Goal: Information Seeking & Learning: Learn about a topic

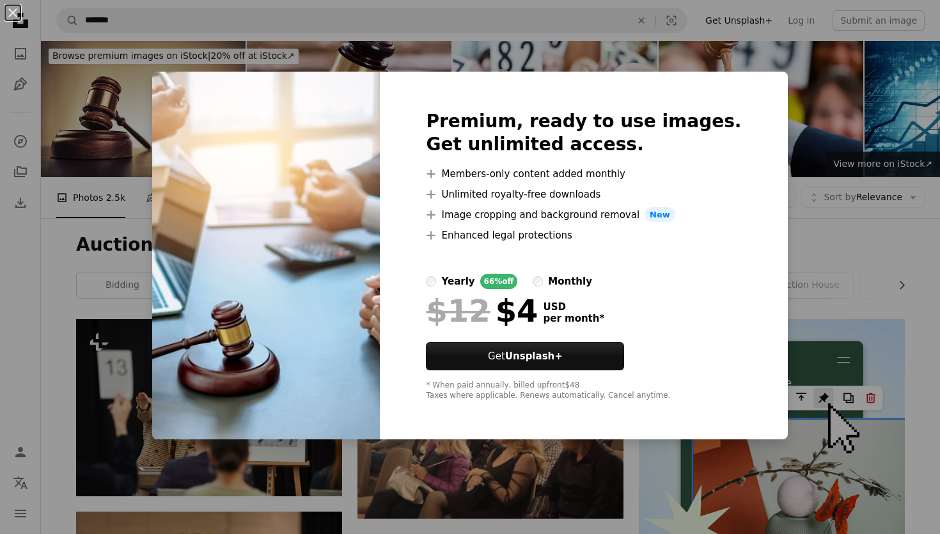
scroll to position [1076, 0]
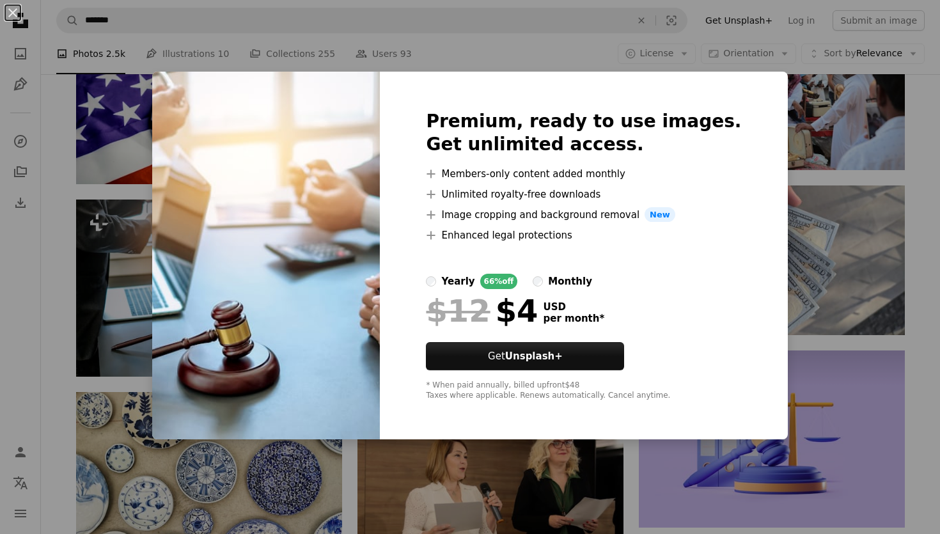
click at [94, 202] on div "An X shape Premium, ready to use images. Get unlimited access. A plus sign Memb…" at bounding box center [470, 267] width 940 height 534
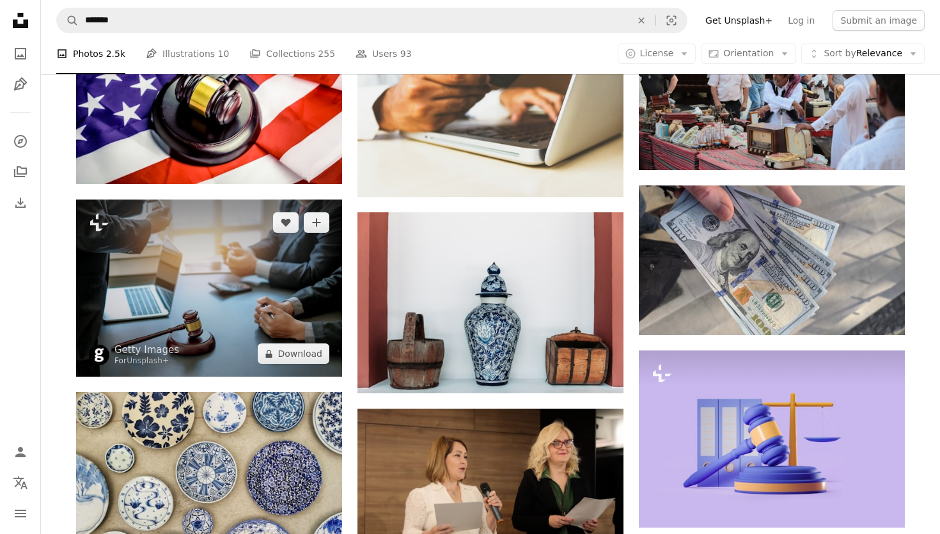
click at [209, 288] on img at bounding box center [209, 287] width 266 height 177
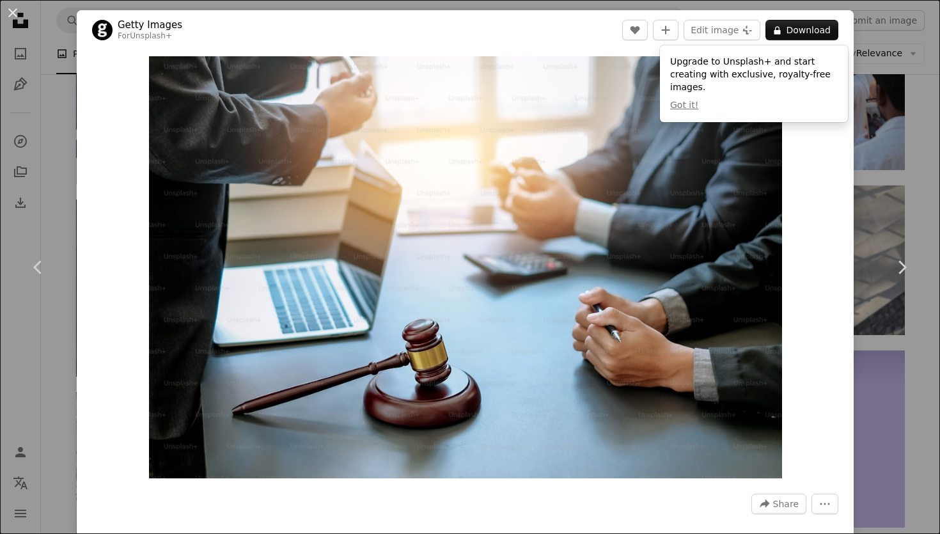
click at [27, 37] on div "An X shape Chevron left Chevron right Getty Images For Unsplash+ A heart A plus…" at bounding box center [470, 267] width 940 height 534
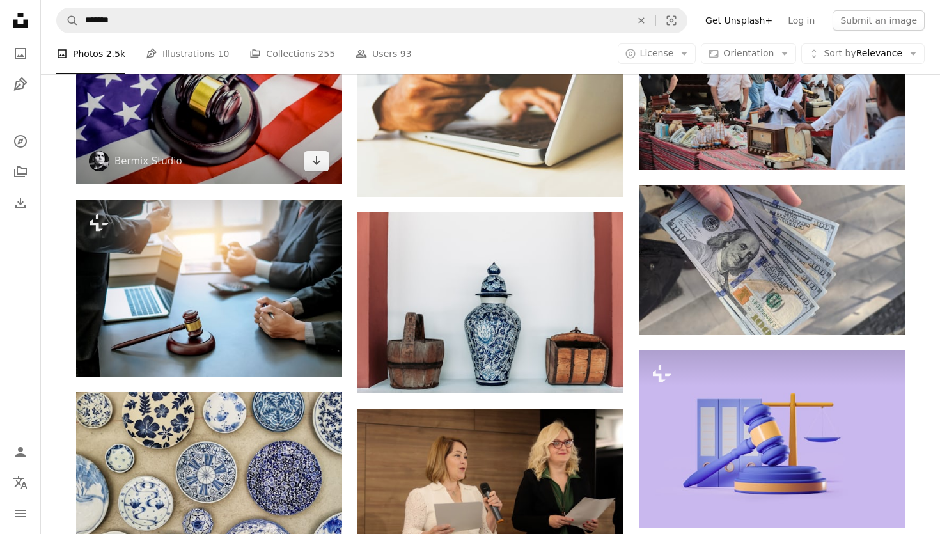
click at [245, 154] on img at bounding box center [209, 95] width 266 height 177
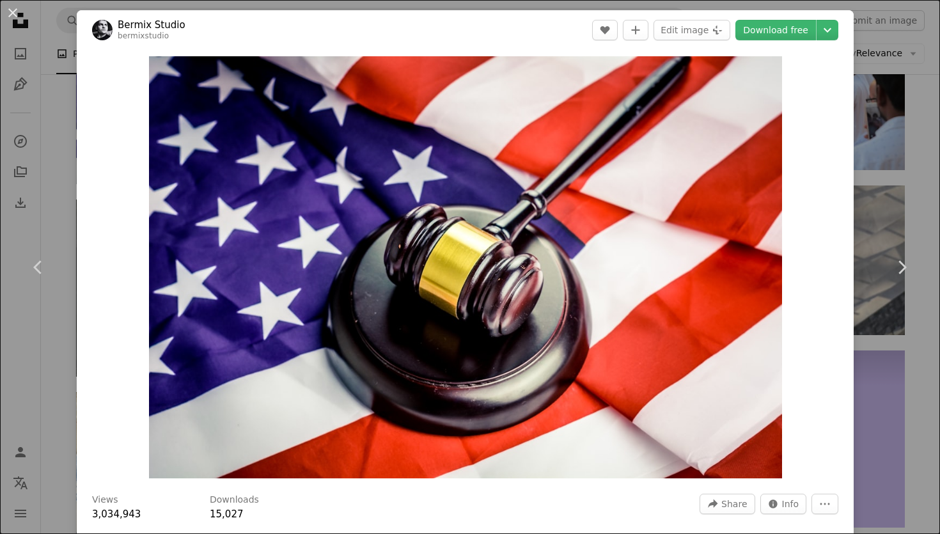
click at [31, 52] on div "An X shape Chevron left Chevron right Bermix Studio bermixstudio A heart A plus…" at bounding box center [470, 267] width 940 height 534
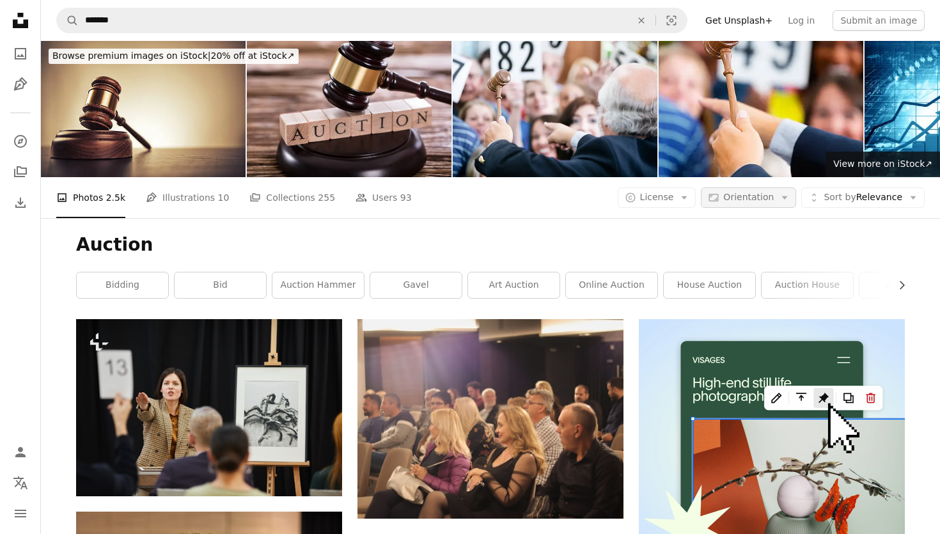
click at [743, 192] on span "Orientation" at bounding box center [748, 197] width 50 height 10
click at [740, 272] on span "Landscape" at bounding box center [772, 276] width 78 height 13
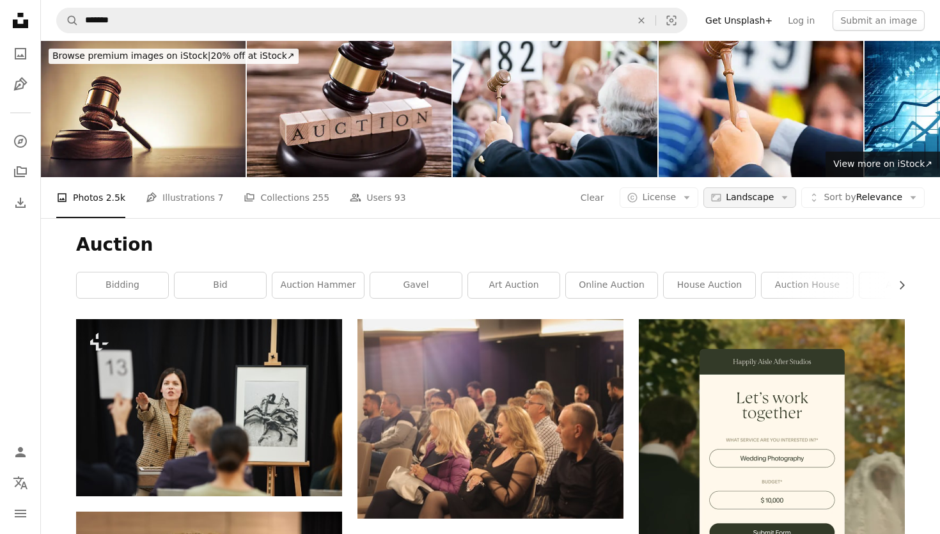
click at [773, 193] on span "Landscape" at bounding box center [750, 197] width 48 height 13
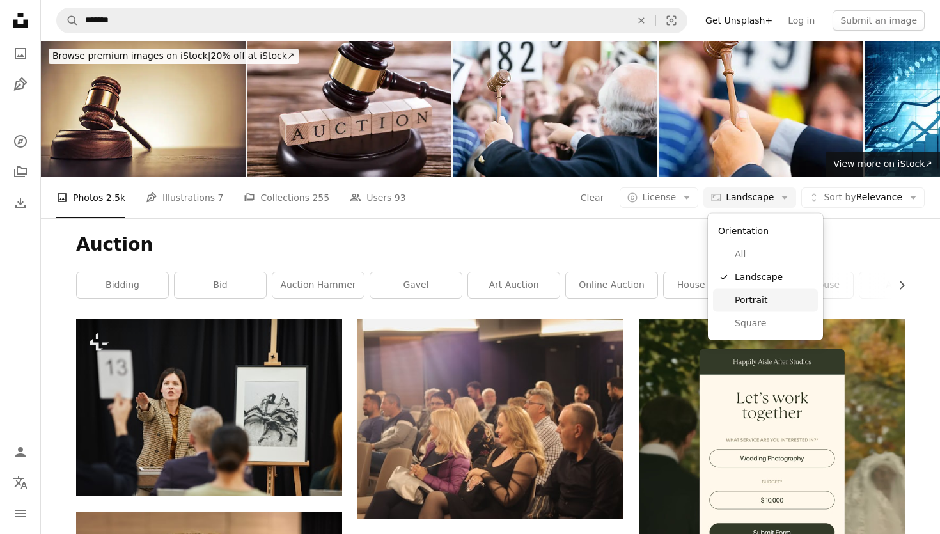
click at [749, 308] on link "Portrait" at bounding box center [765, 299] width 105 height 23
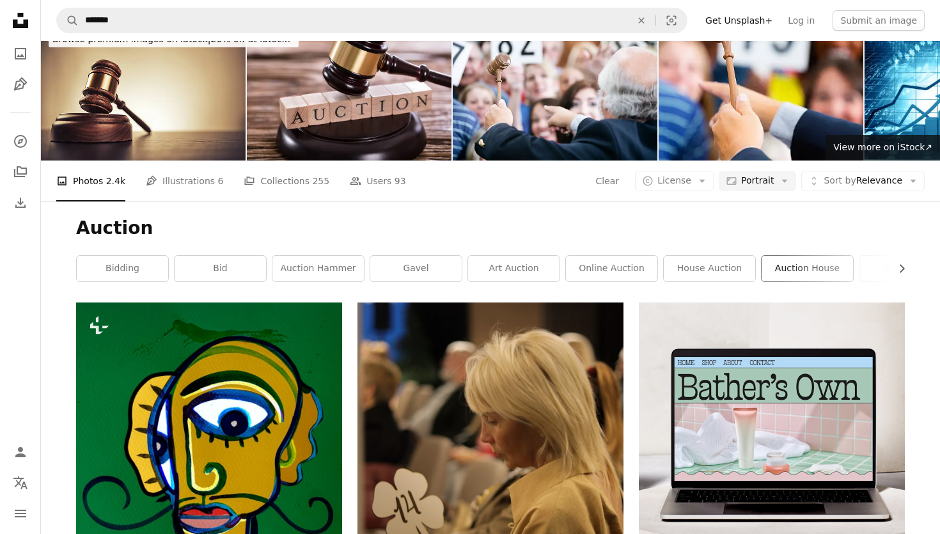
scroll to position [12, 0]
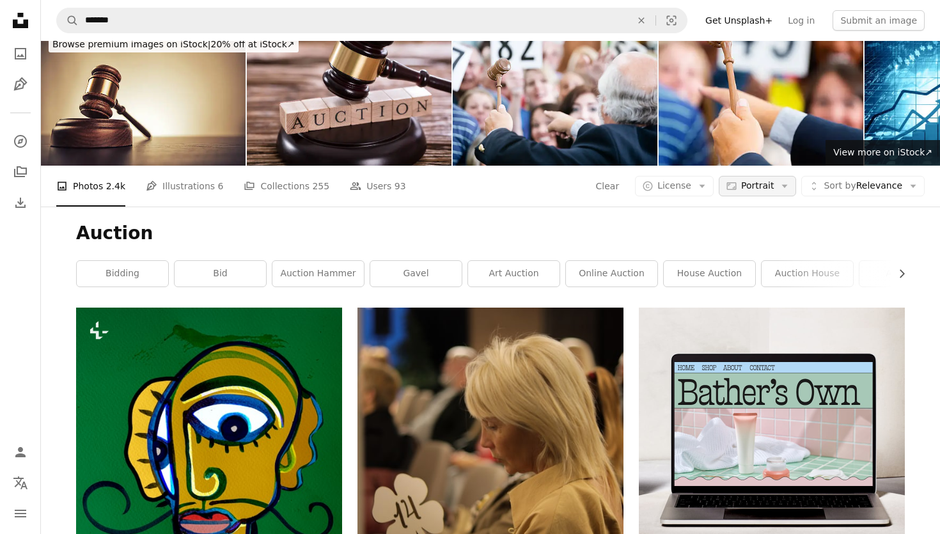
click at [772, 189] on span "Portrait" at bounding box center [757, 186] width 33 height 13
click at [758, 265] on span "Landscape" at bounding box center [788, 265] width 78 height 13
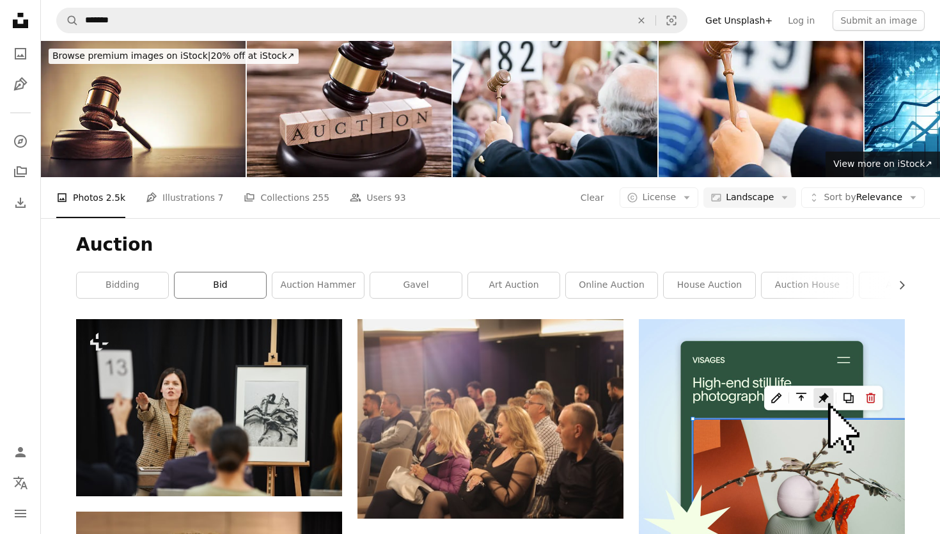
click at [204, 286] on link "bid" at bounding box center [220, 285] width 91 height 26
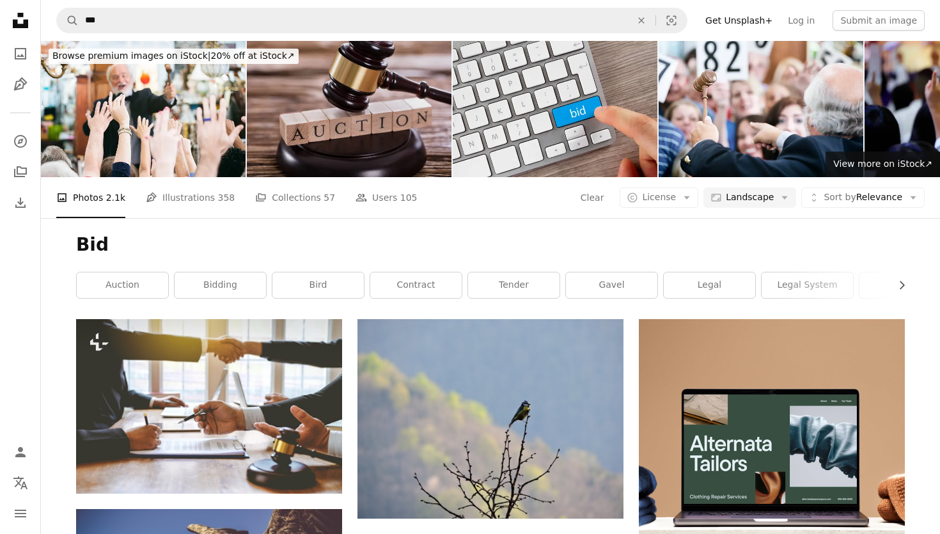
click at [342, 114] on img at bounding box center [349, 109] width 205 height 136
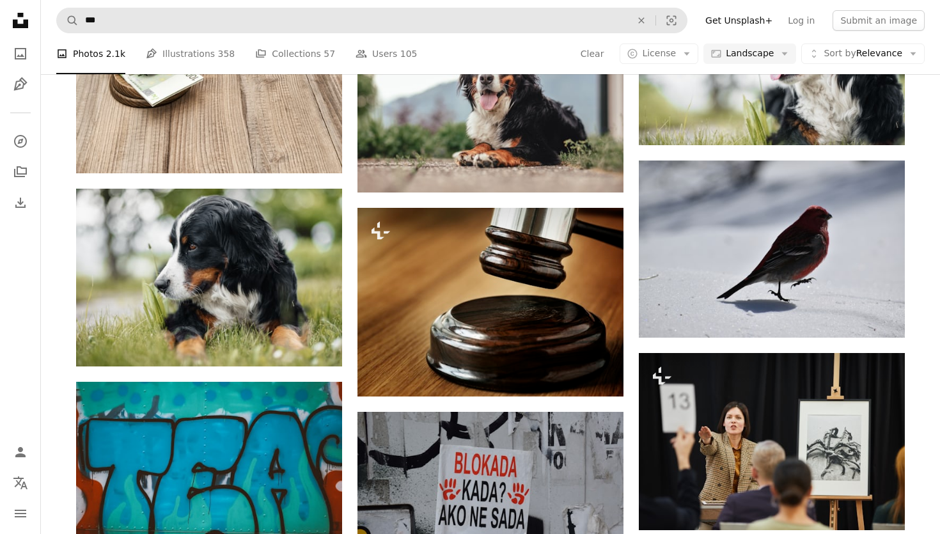
scroll to position [714, 0]
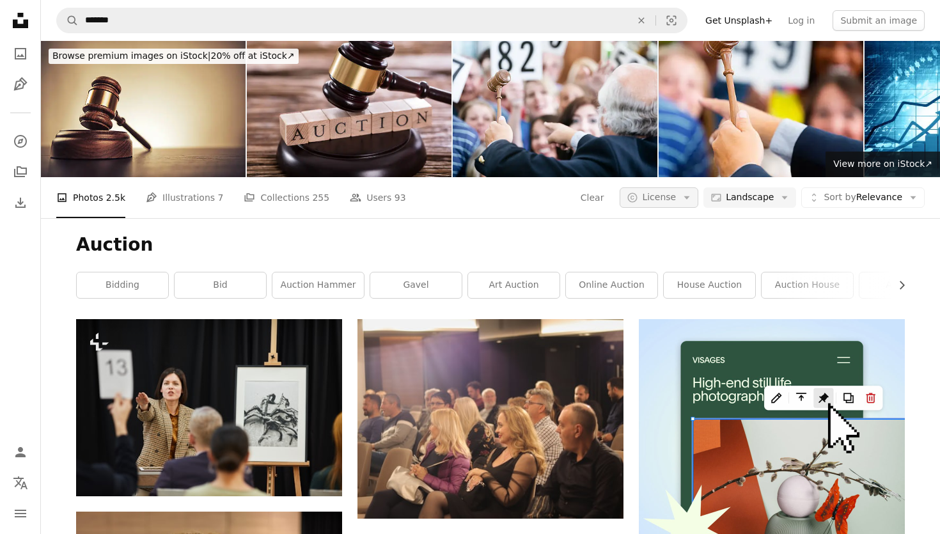
click at [647, 195] on span "License" at bounding box center [659, 197] width 34 height 10
click at [658, 305] on span "Free" at bounding box center [692, 299] width 78 height 13
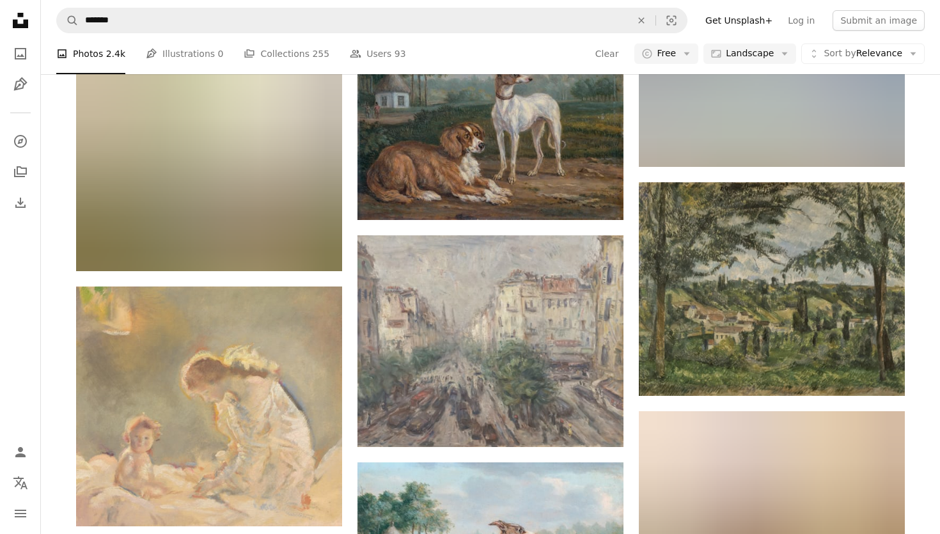
scroll to position [4390, 0]
